Goal: Check status: Check status

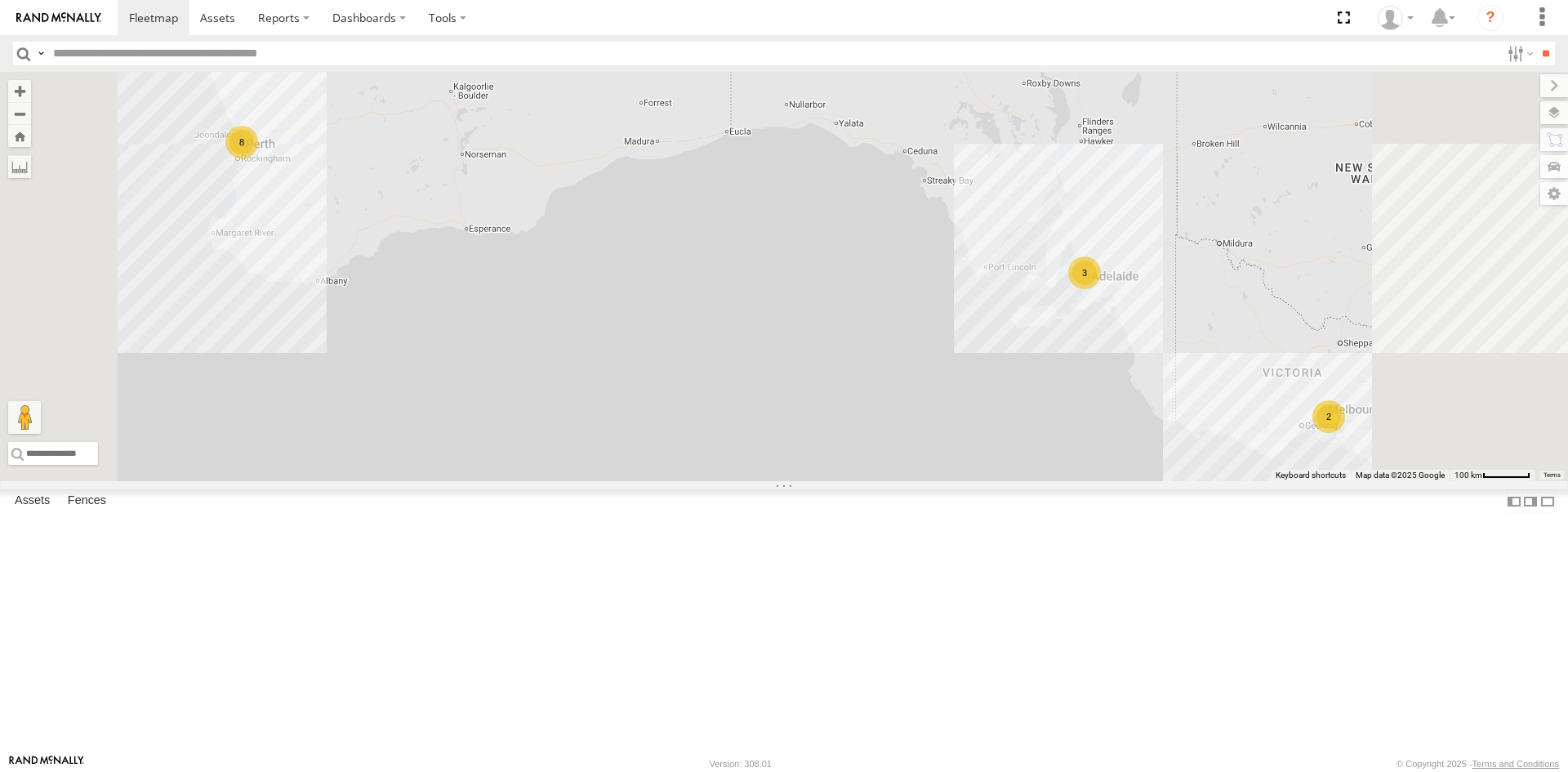
click at [534, 17] on section at bounding box center [841, 18] width 1447 height 35
click at [258, 158] on div "8" at bounding box center [241, 142] width 33 height 33
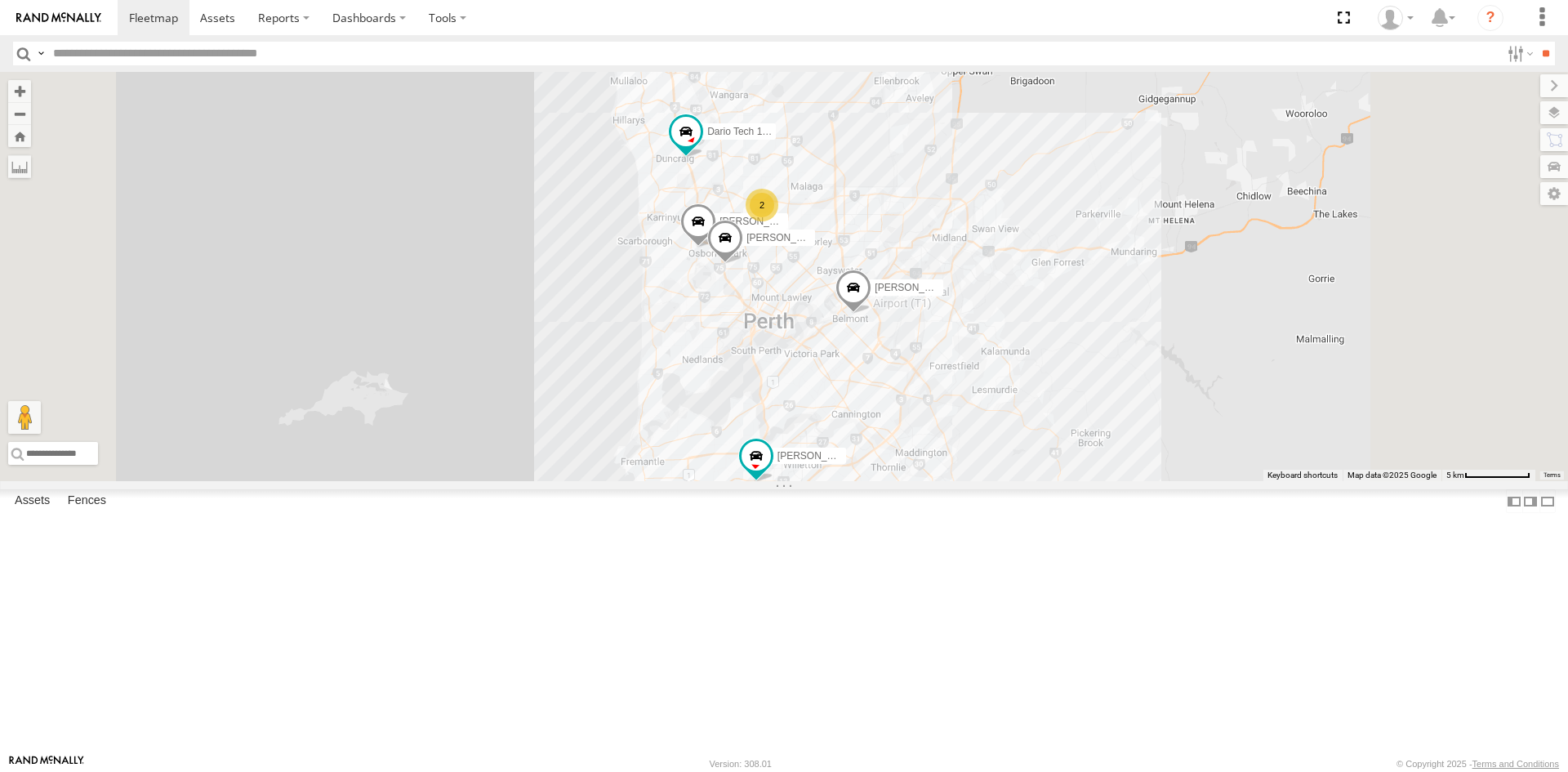
click at [1029, 324] on div "Edmund Tech IOV698 2 Monique Vendi 1IEH 129 Dario Tech 1INY100 Hayden Vend 1IEH…" at bounding box center [784, 277] width 1568 height 410
click at [777, 169] on label at bounding box center [750, 164] width 53 height 11
click at [0, 0] on label "Close" at bounding box center [0, 0] width 0 height 0
click at [965, 189] on div "Edmund Tech IOV698 2 Monique Vendi 1IEH 129 Dario Tech 1INY100 Hayden Vend 1IEH…" at bounding box center [784, 277] width 1568 height 410
click at [96, 513] on label "Fences" at bounding box center [87, 501] width 55 height 23
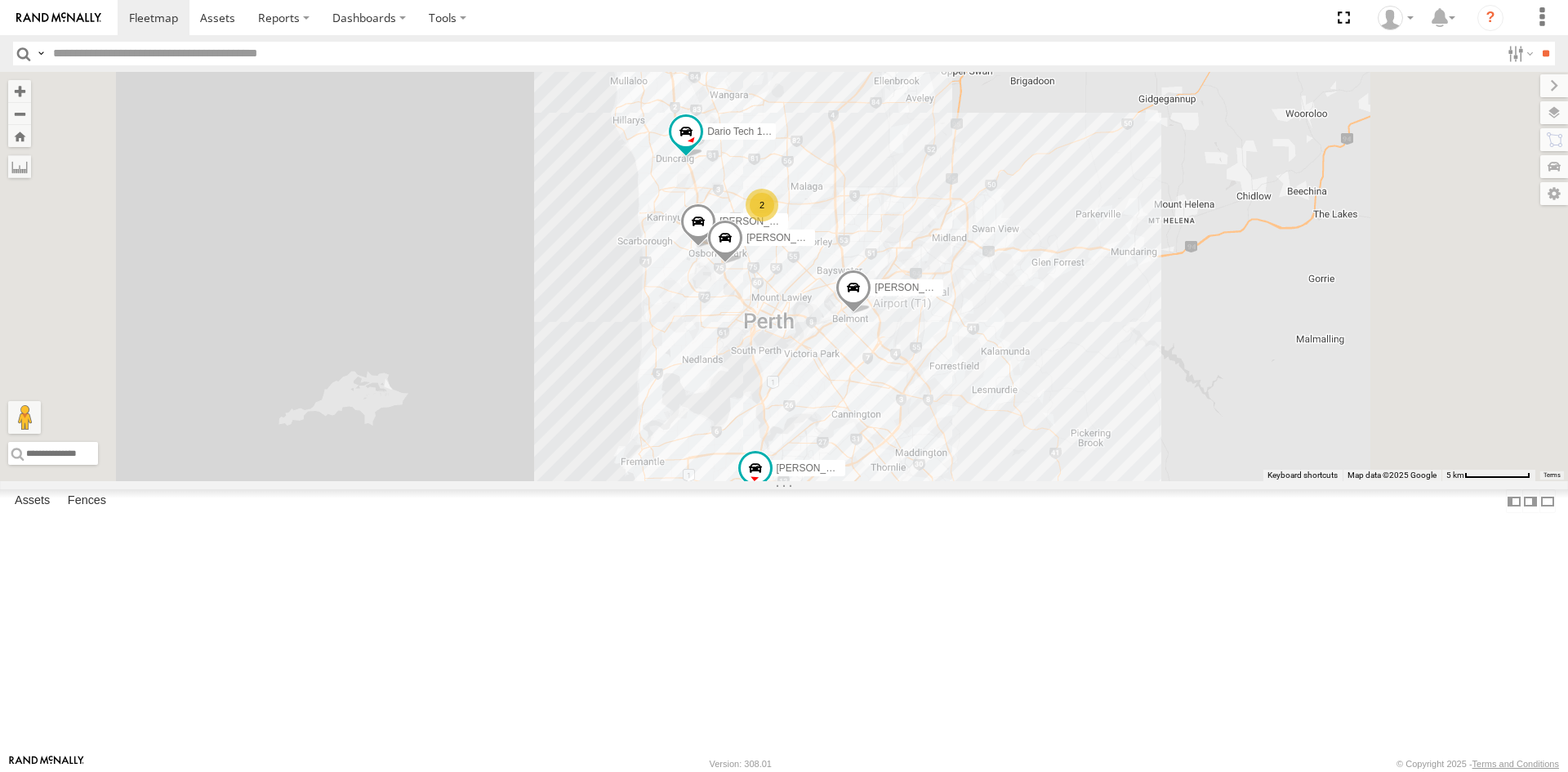
scroll to position [654, 0]
click at [0, 0] on div "Malaga Revo" at bounding box center [0, 0] width 0 height 0
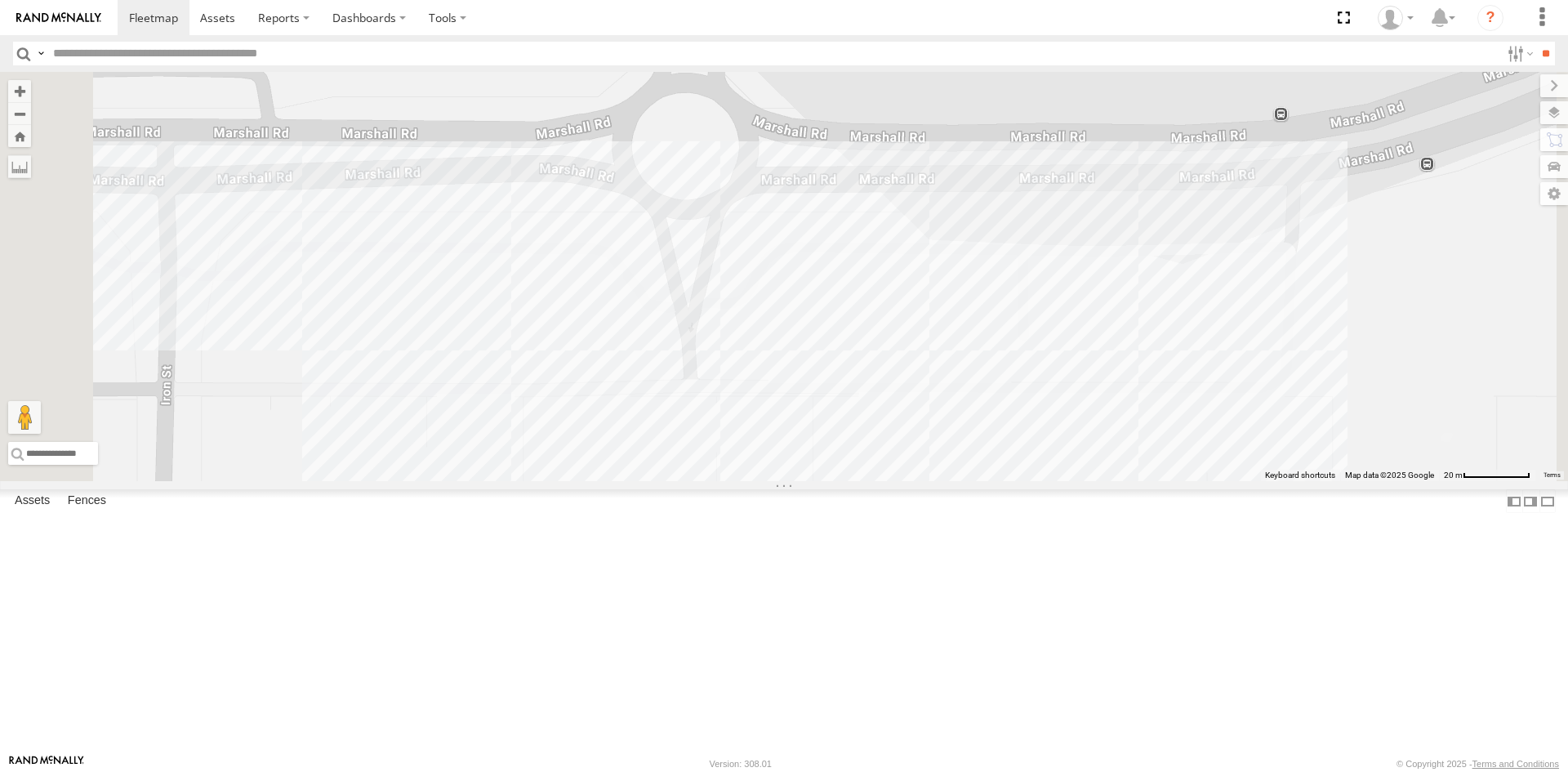
click at [0, 0] on link "Fence Mgt" at bounding box center [0, 0] width 0 height 0
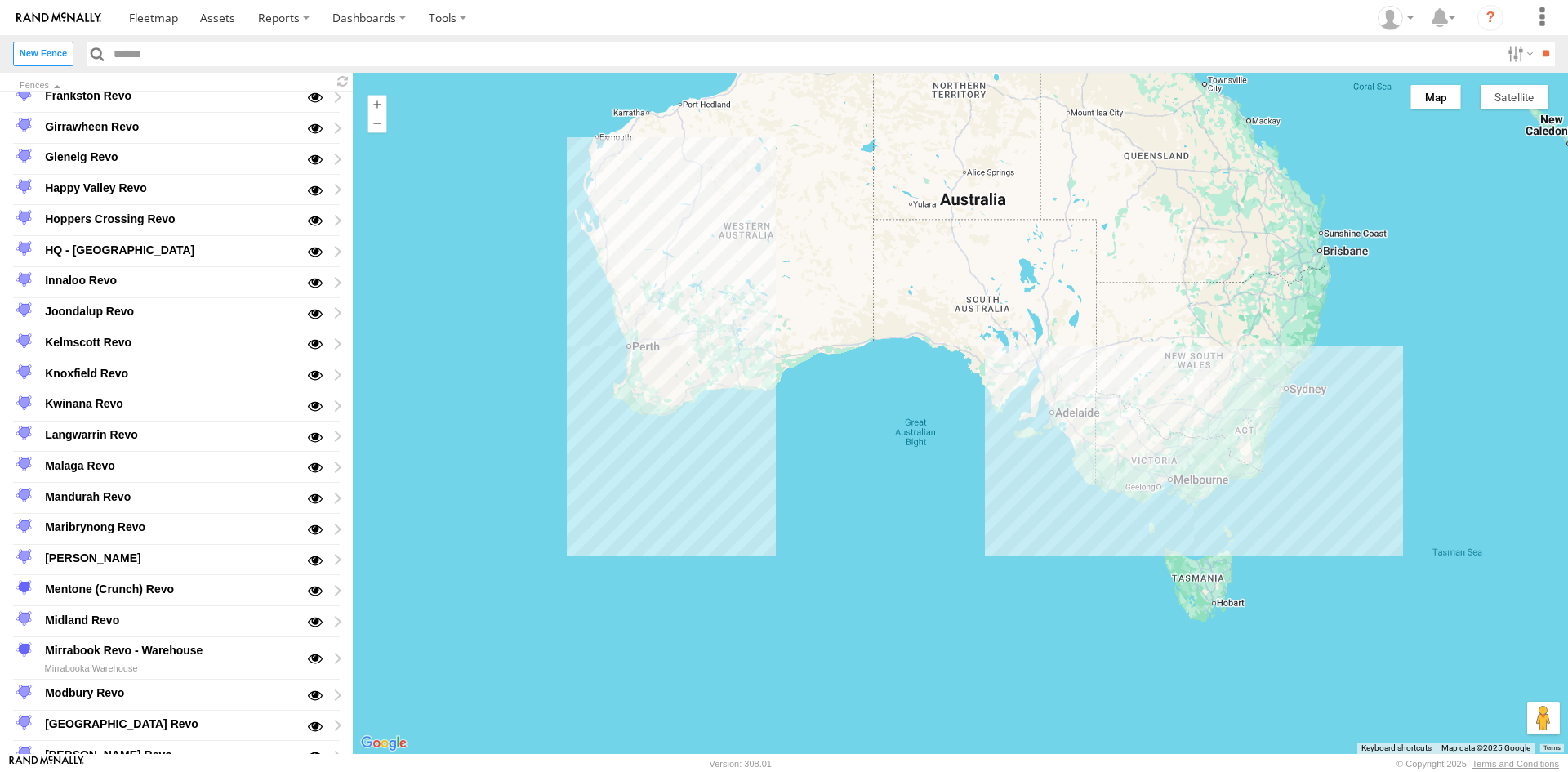
scroll to position [572, 0]
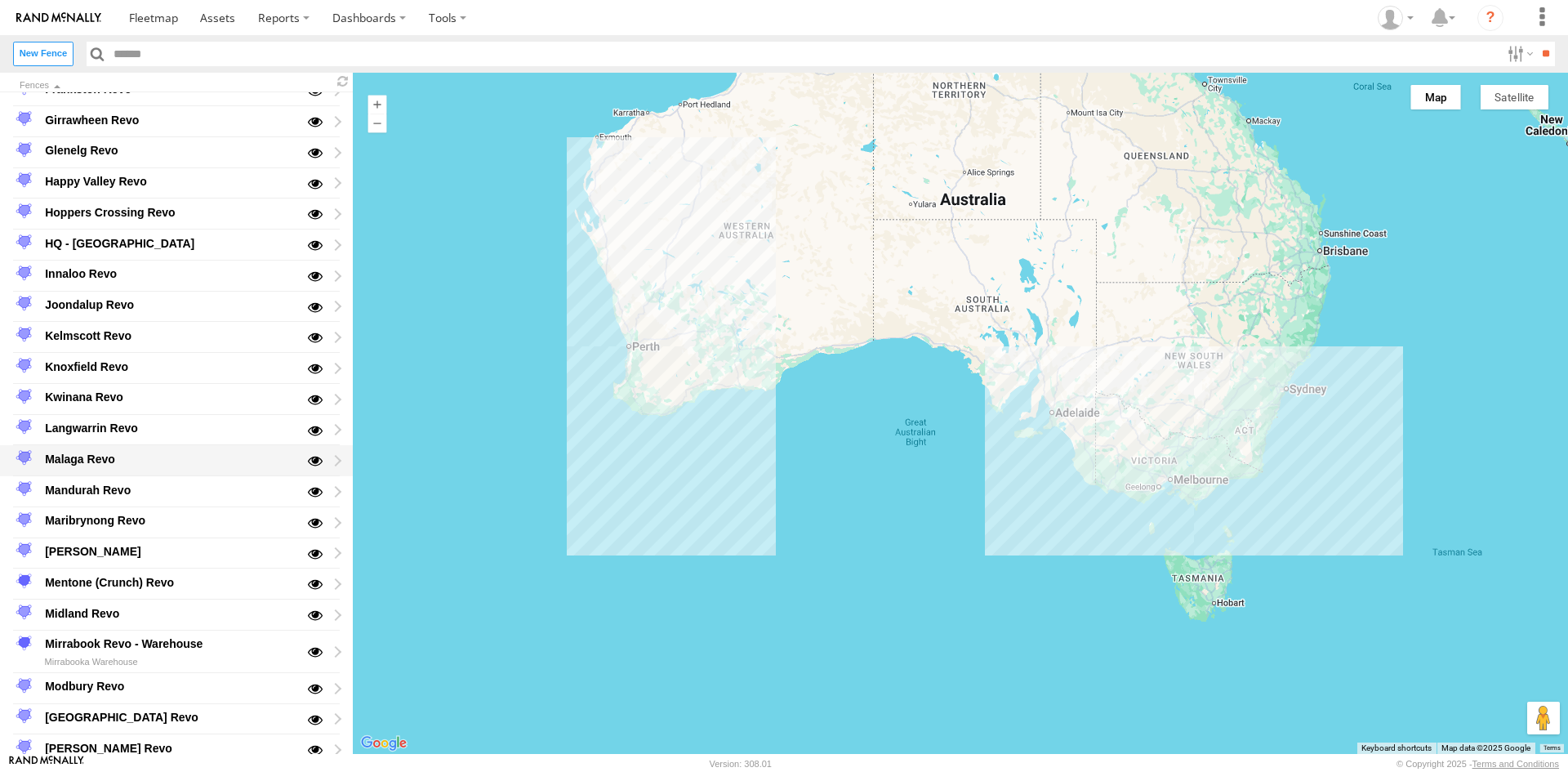
click at [130, 460] on div "Malaga Revo" at bounding box center [169, 459] width 254 height 20
type input "**********"
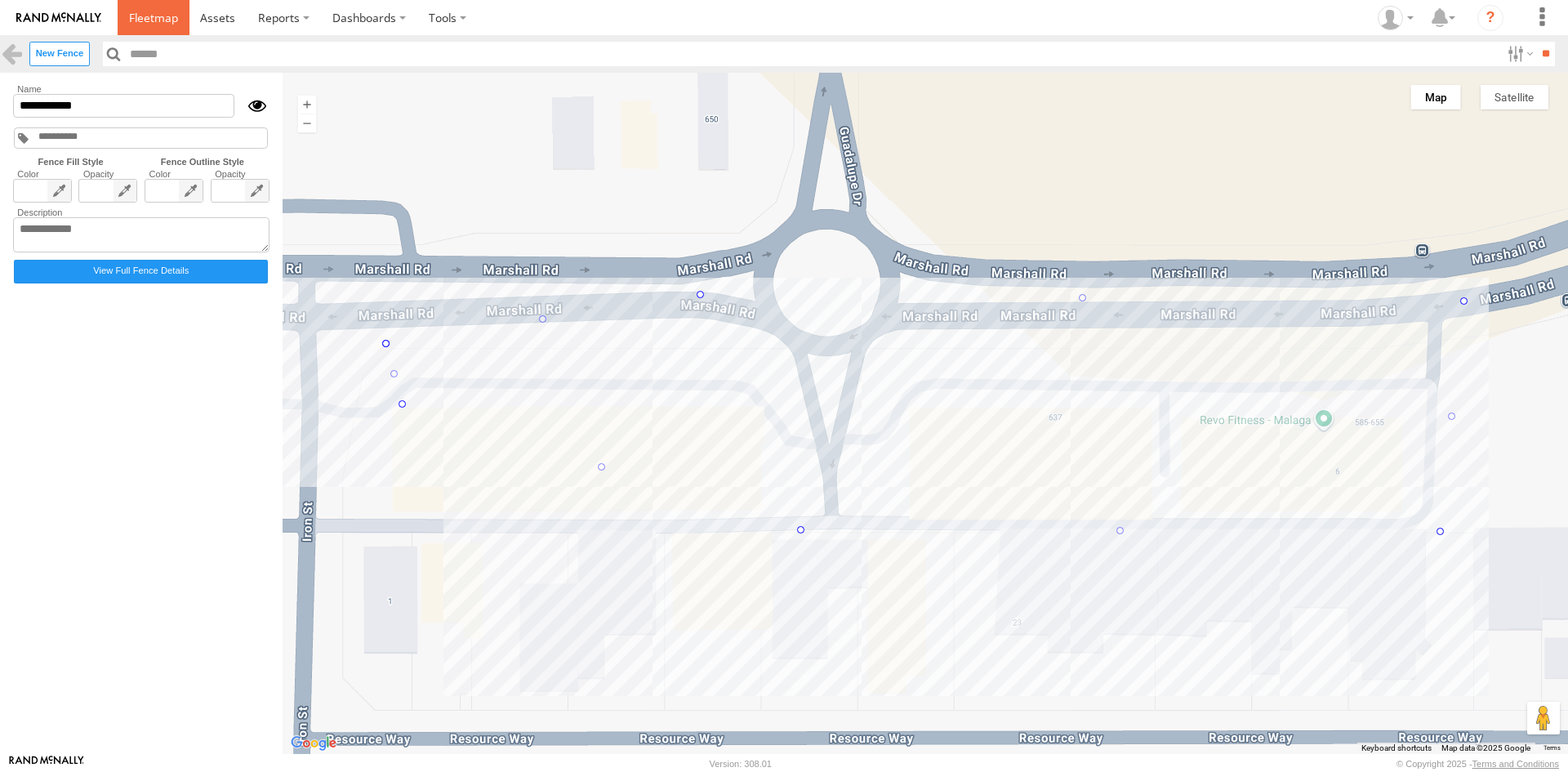
click at [150, 15] on span at bounding box center [154, 18] width 49 height 16
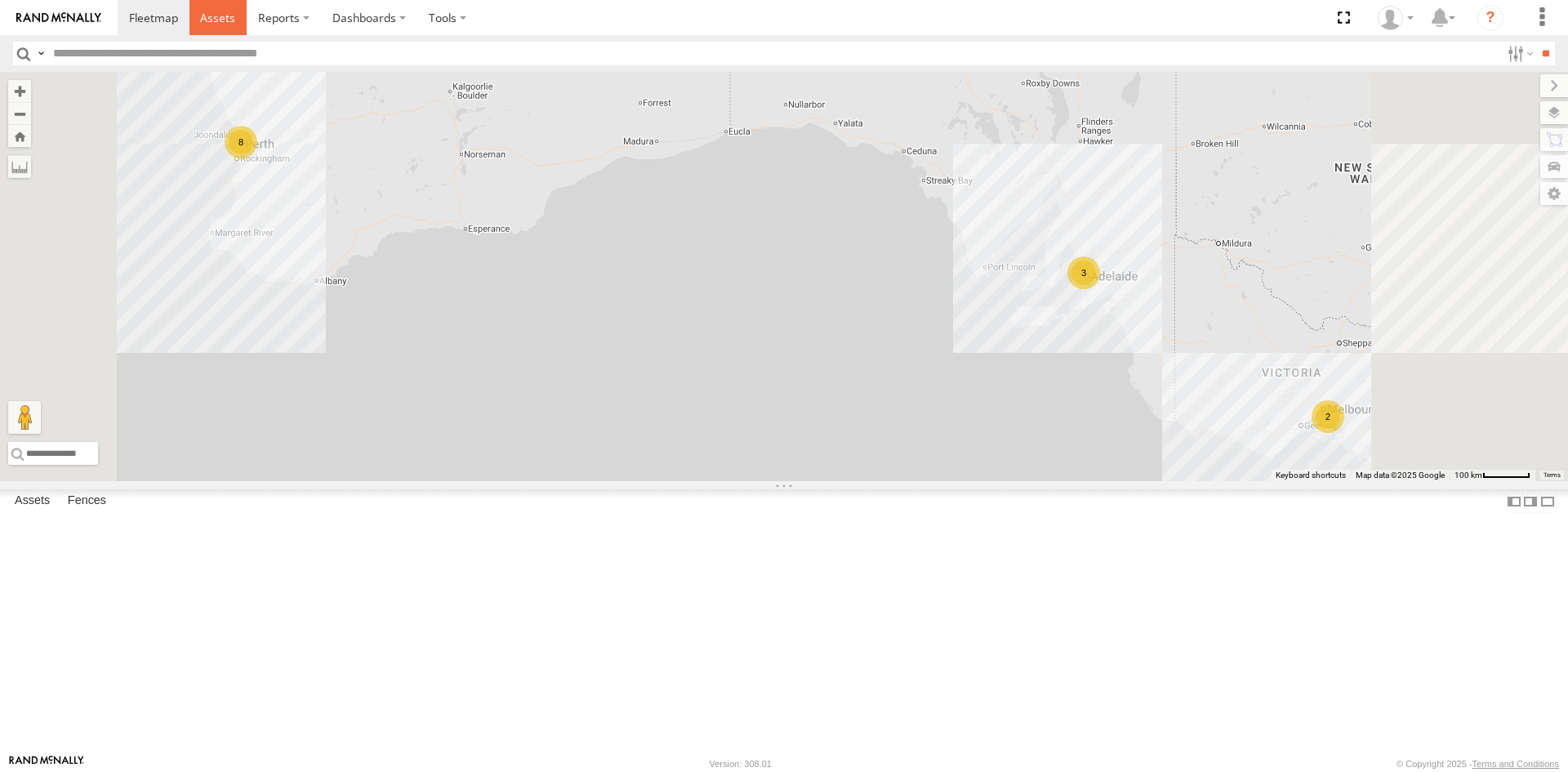
click at [197, 6] on link at bounding box center [219, 18] width 58 height 35
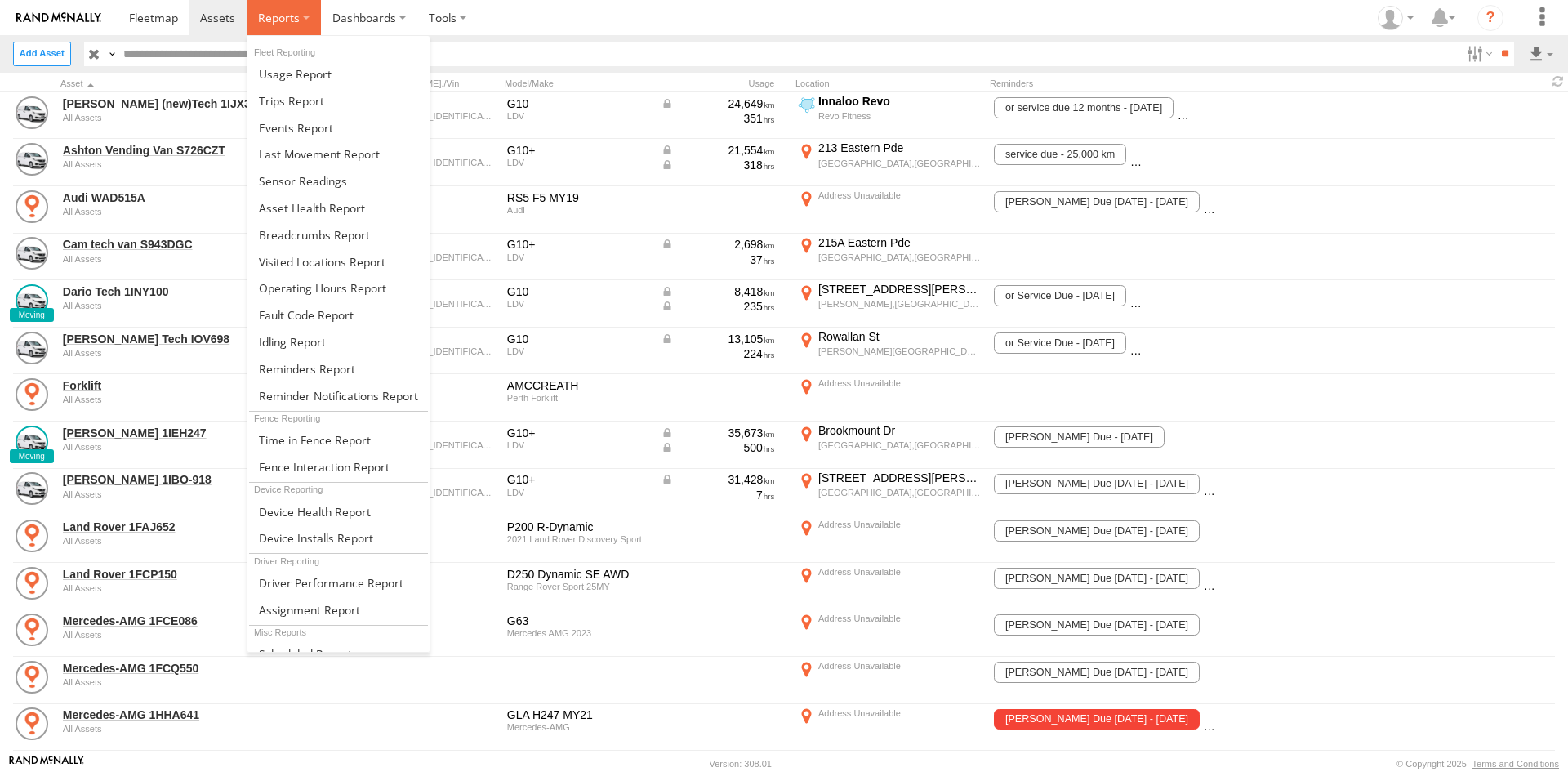
click at [282, 17] on span at bounding box center [278, 18] width 42 height 16
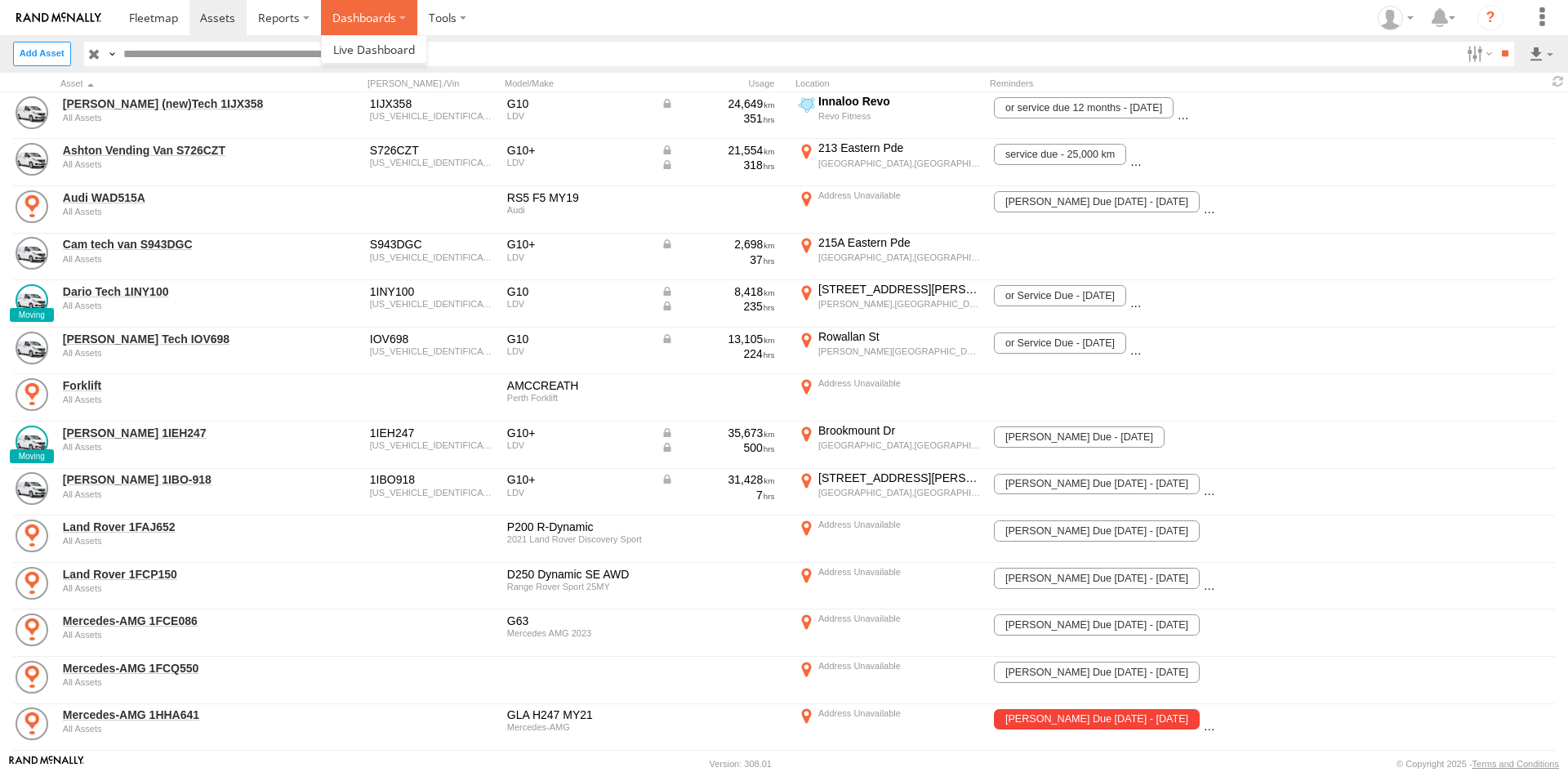
click at [375, 10] on label "Dashboards" at bounding box center [370, 18] width 97 height 35
click at [430, 7] on label at bounding box center [447, 18] width 61 height 35
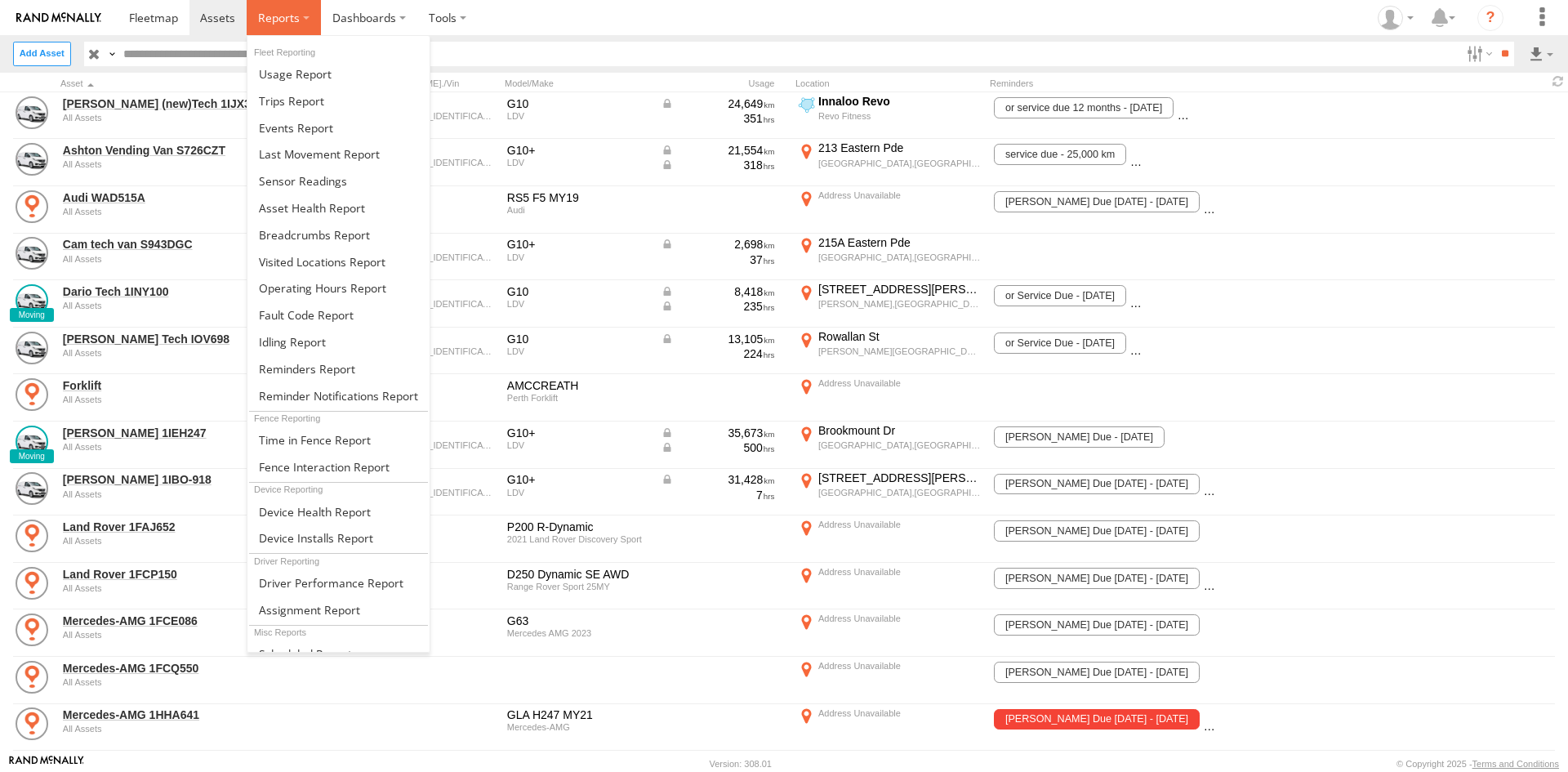
click at [290, 21] on span at bounding box center [278, 18] width 42 height 16
click at [316, 127] on span at bounding box center [296, 128] width 74 height 16
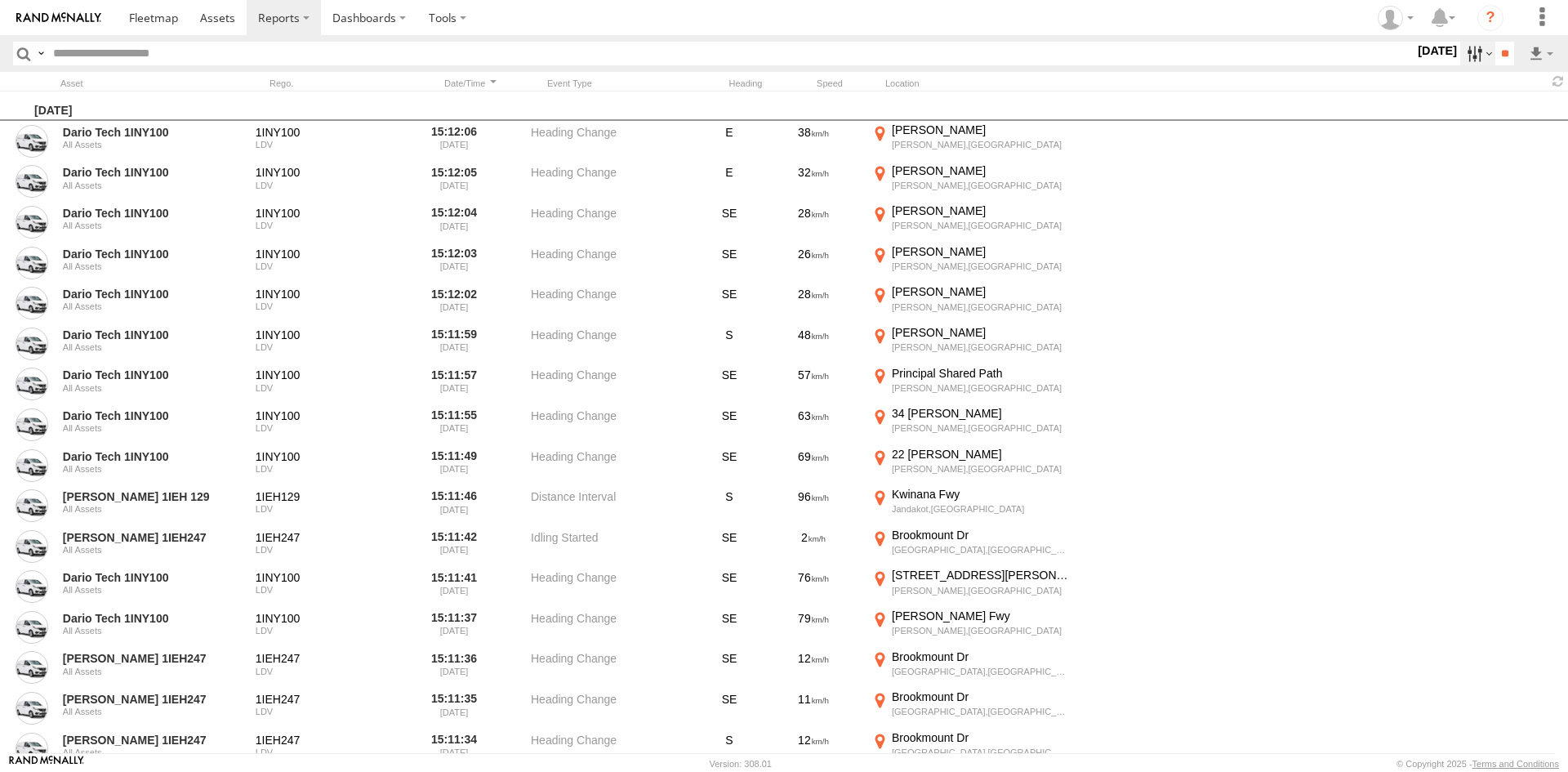
click at [1467, 58] on label at bounding box center [1479, 53] width 35 height 23
click at [0, 0] on label at bounding box center [0, 0] width 0 height 0
click at [1504, 50] on input "**" at bounding box center [1505, 53] width 19 height 23
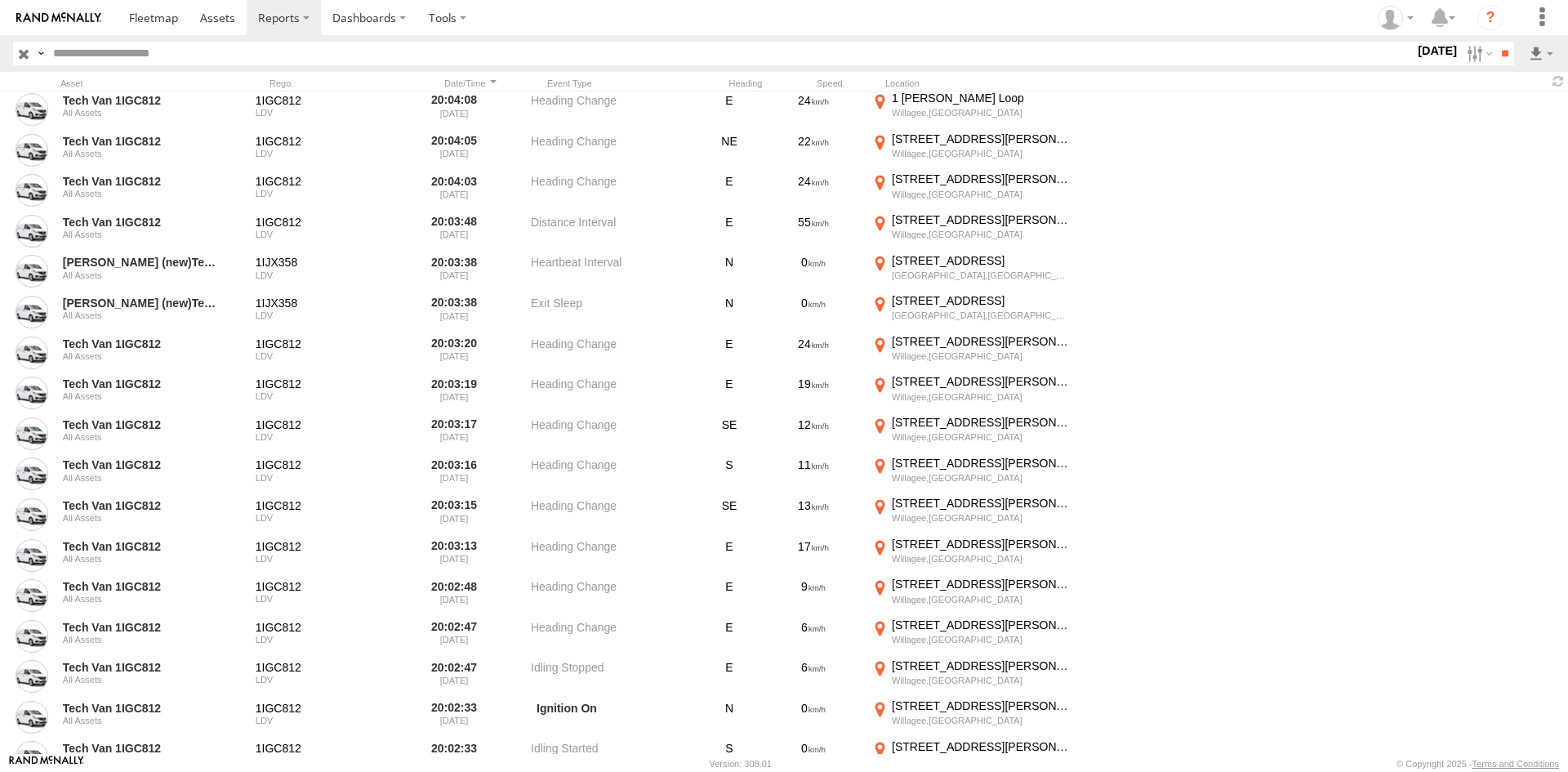
scroll to position [29573, 0]
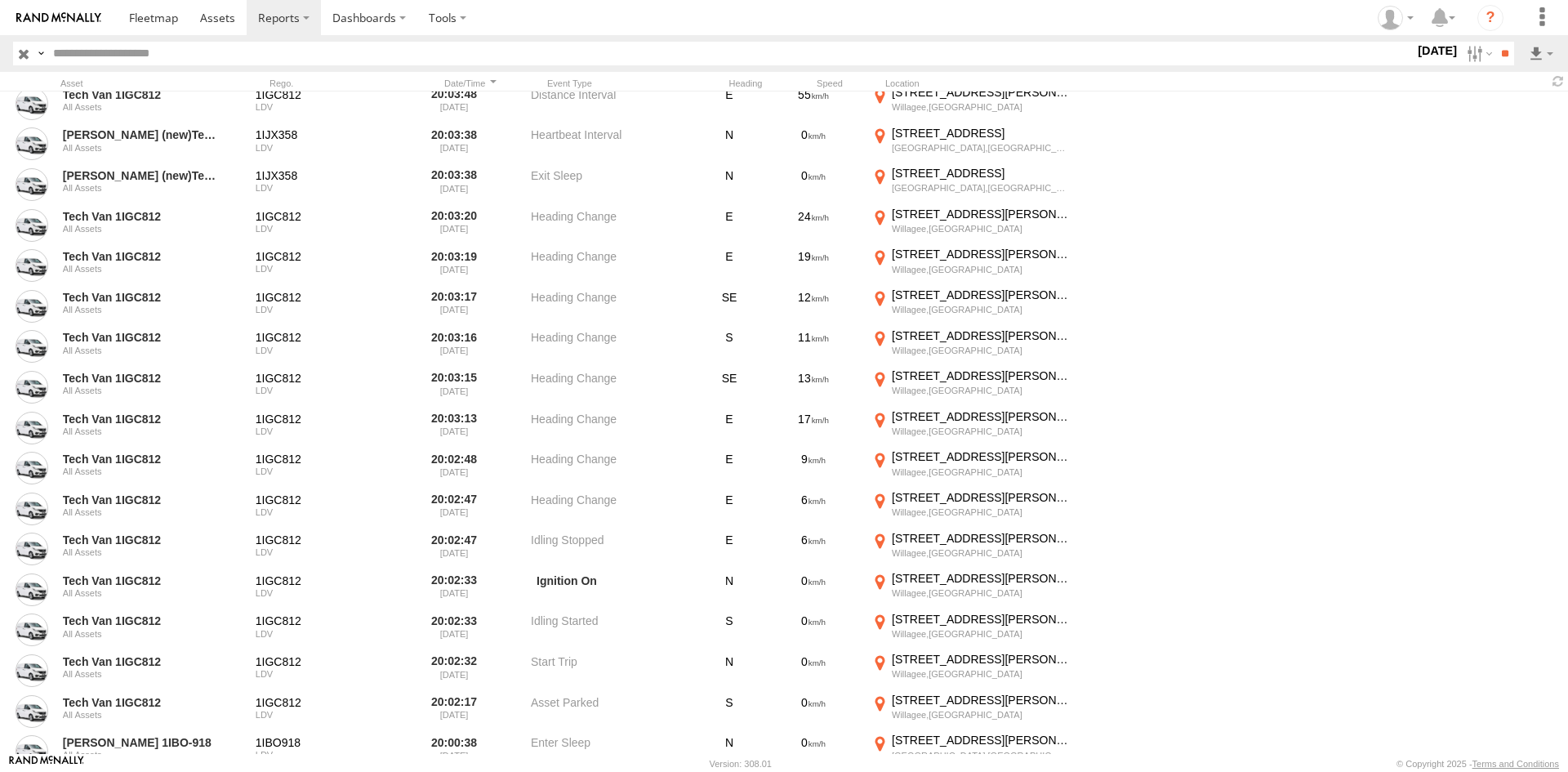
click at [908, 83] on div at bounding box center [995, 83] width 221 height 11
click at [1467, 56] on label at bounding box center [1479, 53] width 35 height 23
click at [0, 0] on span "Malaga Revo" at bounding box center [0, 0] width 0 height 0
click at [1505, 51] on input "**" at bounding box center [1505, 53] width 19 height 23
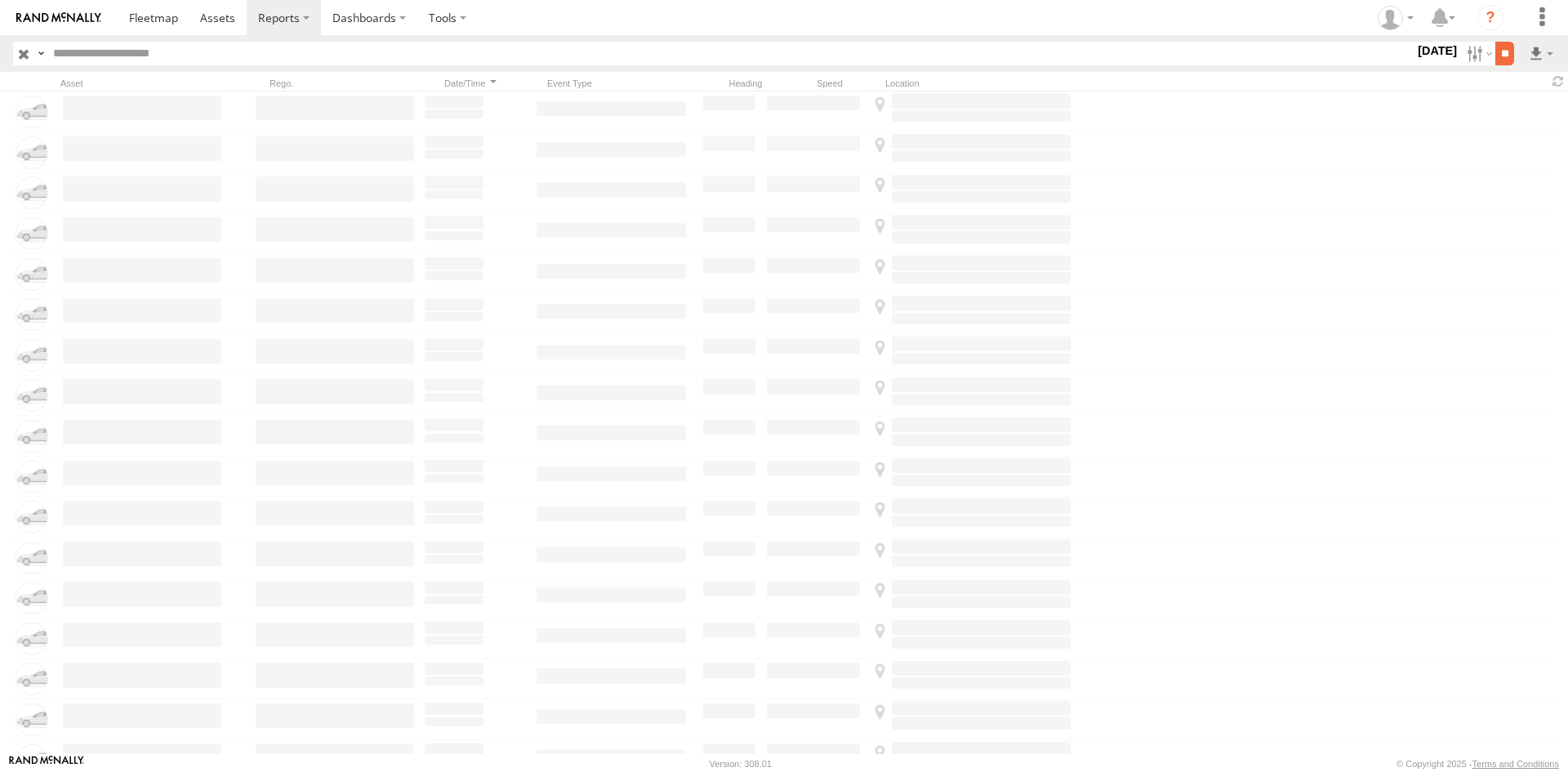
click at [1501, 57] on input "**" at bounding box center [1505, 53] width 19 height 23
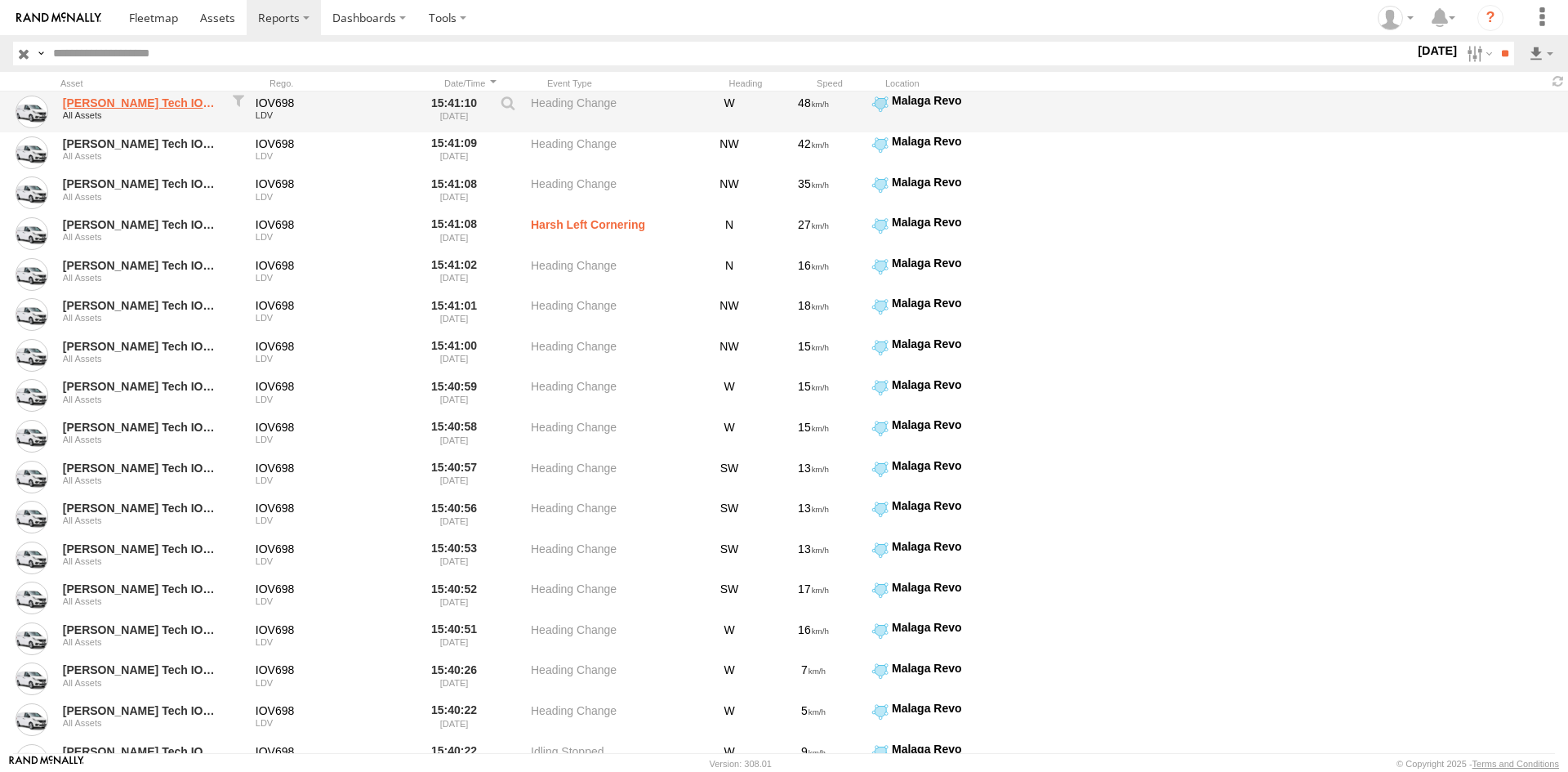
click at [97, 102] on link "[PERSON_NAME] Tech IOV698" at bounding box center [142, 103] width 158 height 15
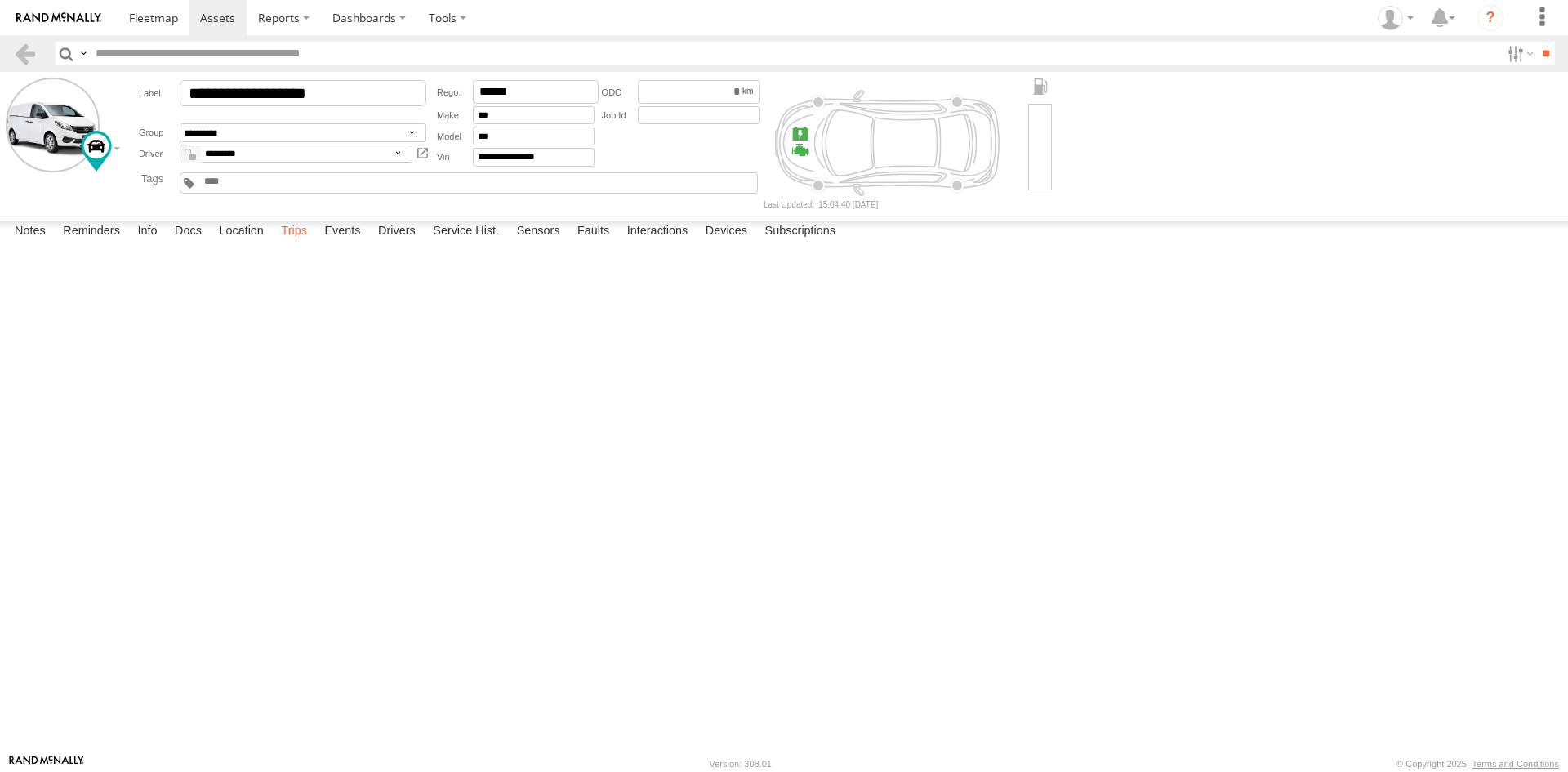
click at [304, 243] on label "Trips" at bounding box center [294, 232] width 43 height 23
click at [68, 26] on link at bounding box center [59, 18] width 117 height 35
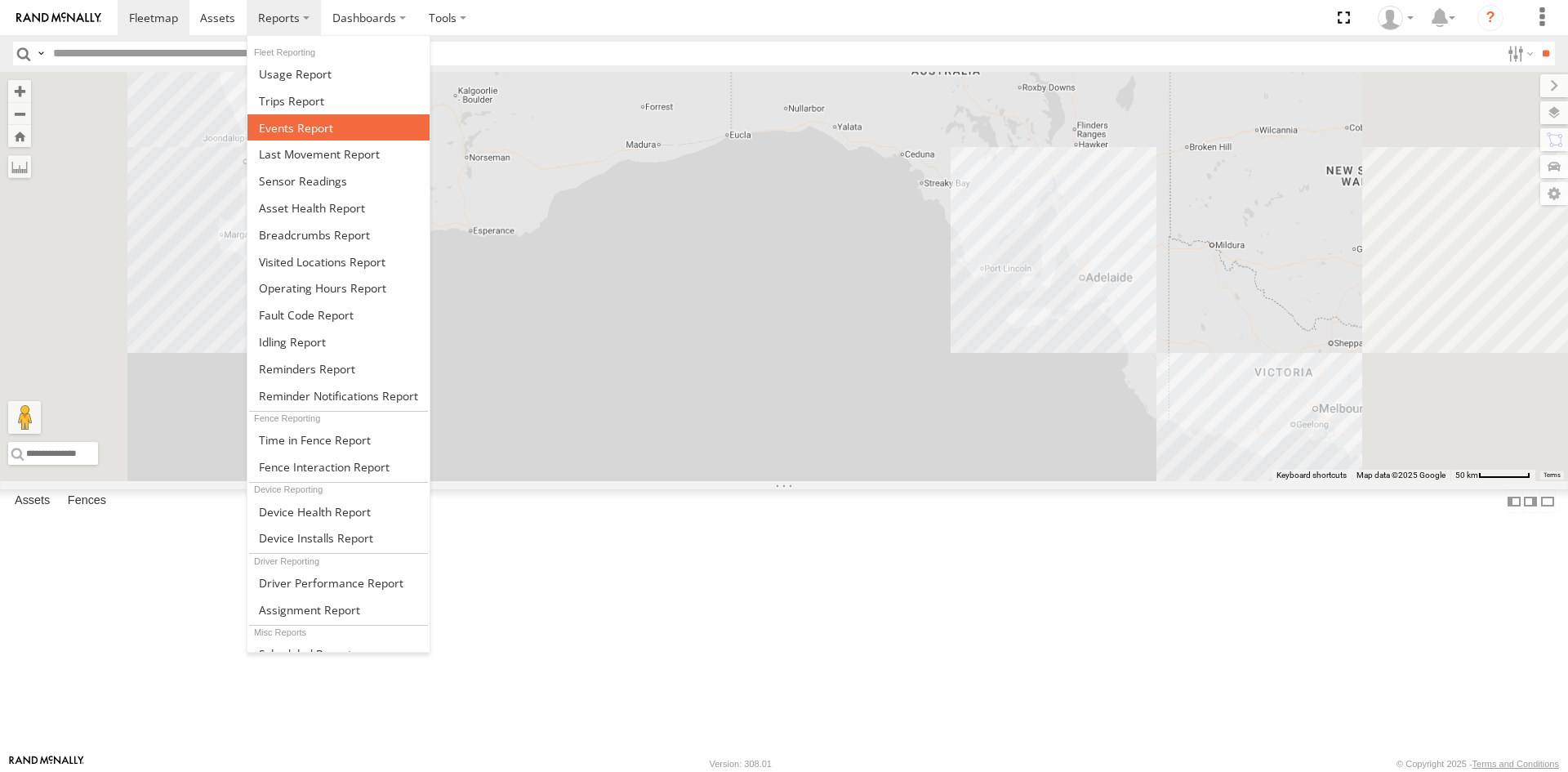
click at [317, 132] on span at bounding box center [296, 128] width 74 height 16
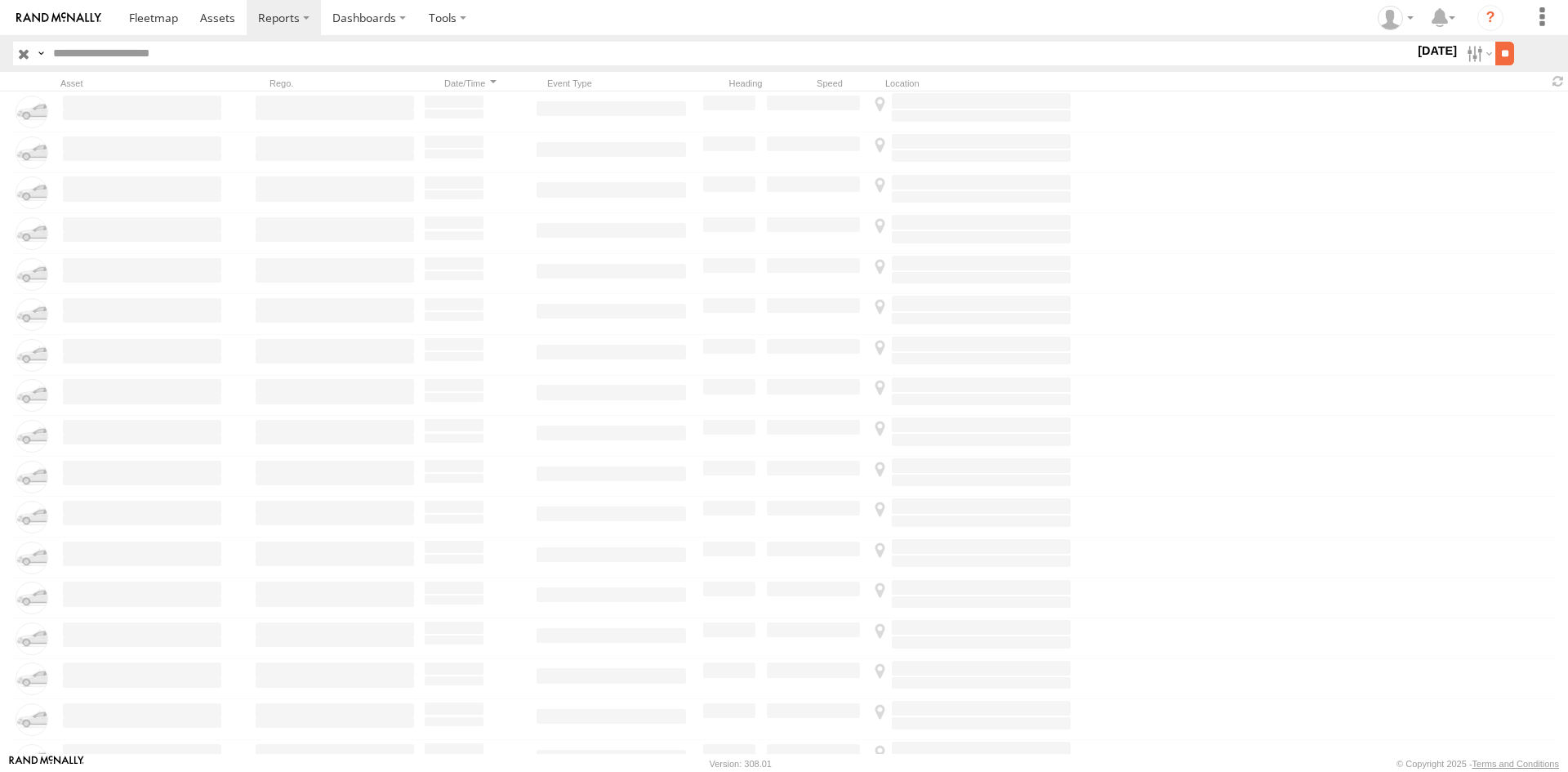
click at [1498, 60] on input "**" at bounding box center [1505, 53] width 19 height 23
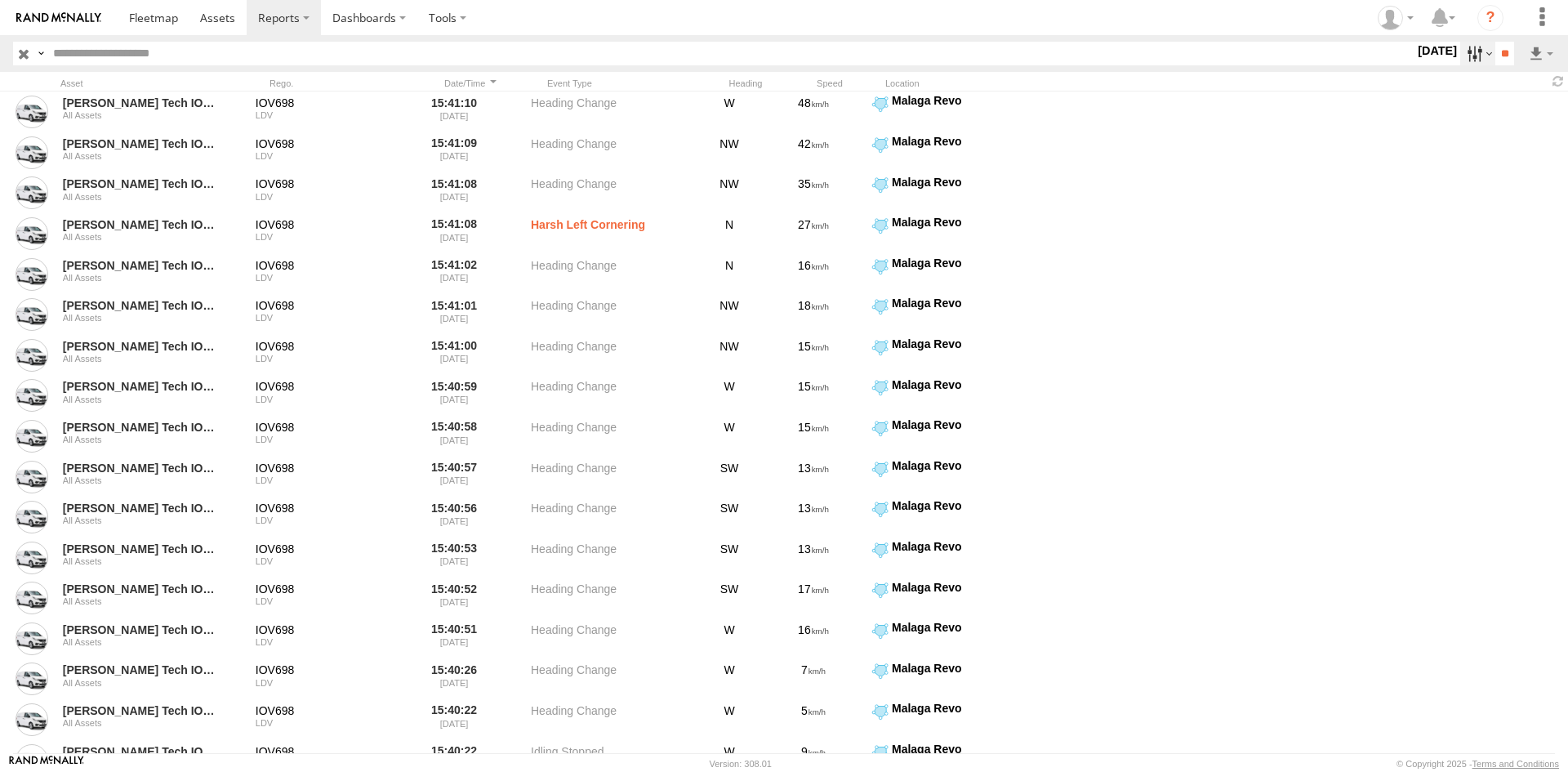
click at [1467, 60] on label at bounding box center [1479, 53] width 35 height 23
click at [1467, 54] on label at bounding box center [1479, 53] width 35 height 23
